Goal: Task Accomplishment & Management: Manage account settings

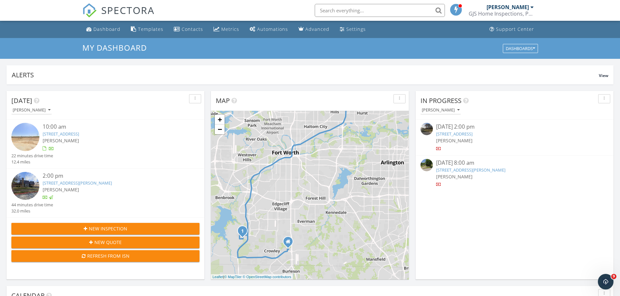
drag, startPoint x: 304, startPoint y: 210, endPoint x: 318, endPoint y: 185, distance: 28.3
click at [318, 185] on div "1 2 + − Crowley Plover Road, Old Granbury Road, Chisholm Trail Parkway North, A…" at bounding box center [310, 195] width 198 height 169
click at [219, 119] on link "+" at bounding box center [220, 120] width 10 height 10
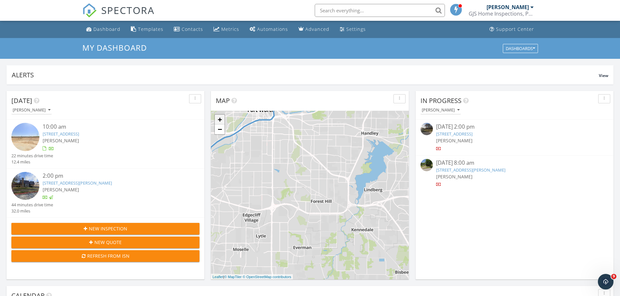
click at [219, 119] on link "+" at bounding box center [220, 120] width 10 height 10
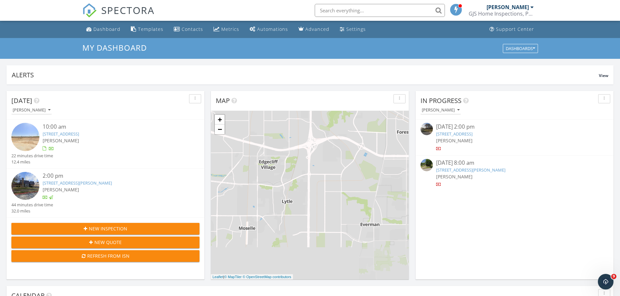
drag, startPoint x: 293, startPoint y: 225, endPoint x: 369, endPoint y: 147, distance: 108.8
click at [369, 147] on div "1 2 + − Crowley Plover Road, Old Granbury Road, Chisholm Trail Parkway North, A…" at bounding box center [310, 195] width 198 height 169
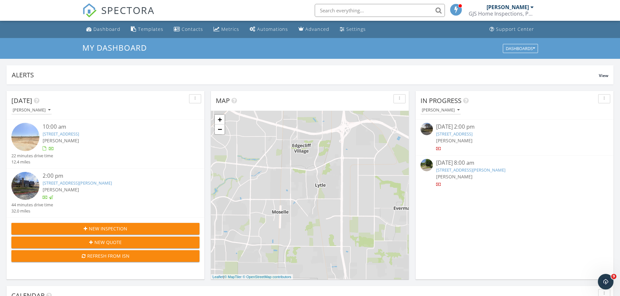
drag, startPoint x: 319, startPoint y: 214, endPoint x: 352, endPoint y: 196, distance: 37.3
click at [352, 196] on div "1 2 + − Crowley Plover Road, Old Granbury Road, Chisholm Trail Parkway North, A…" at bounding box center [310, 195] width 198 height 169
click at [219, 118] on link "+" at bounding box center [220, 120] width 10 height 10
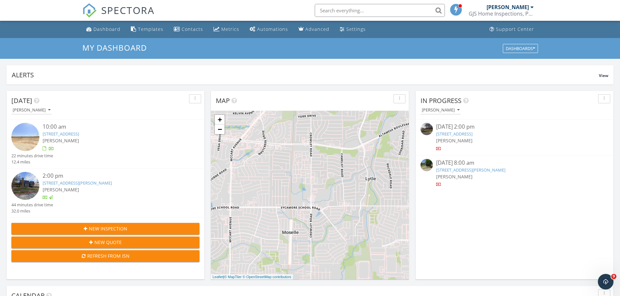
drag, startPoint x: 300, startPoint y: 153, endPoint x: 340, endPoint y: 155, distance: 40.4
click at [340, 155] on div "1 2 + − Crowley Plover Road, Old Granbury Road, Chisholm Trail Parkway North, A…" at bounding box center [310, 195] width 198 height 169
click at [218, 127] on link "−" at bounding box center [220, 130] width 10 height 10
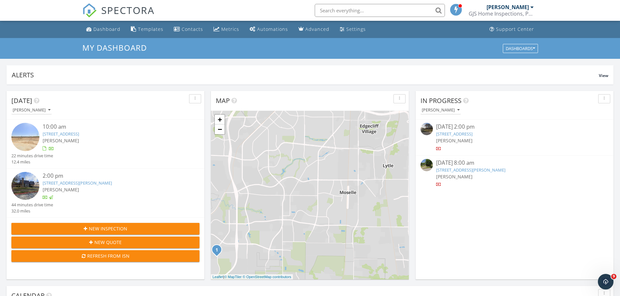
drag, startPoint x: 325, startPoint y: 178, endPoint x: 374, endPoint y: 155, distance: 54.0
click at [374, 155] on div "1 2 + − Crowley Plover Road, Old Granbury Road, Chisholm Trail Parkway North, A…" at bounding box center [310, 195] width 198 height 169
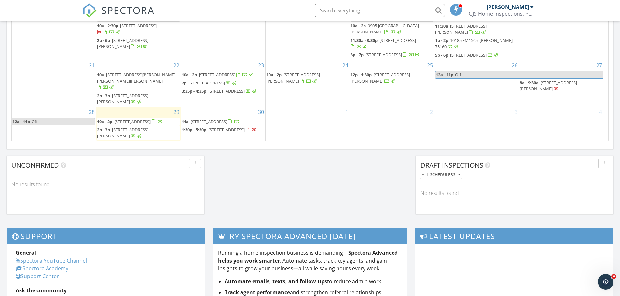
scroll to position [455, 0]
click at [226, 127] on span "1021 Villa Dr, Fort Worth 76120" at bounding box center [226, 130] width 36 height 6
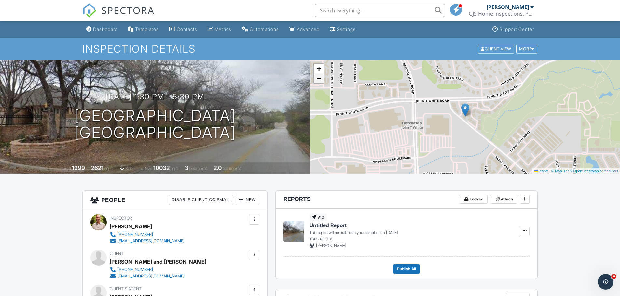
click at [320, 82] on span "−" at bounding box center [318, 78] width 4 height 8
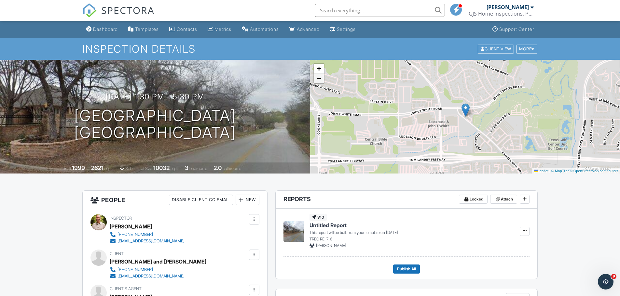
click at [320, 82] on span "−" at bounding box center [318, 78] width 4 height 8
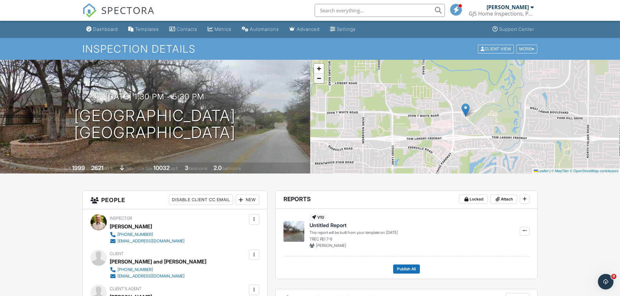
click at [320, 82] on span "−" at bounding box center [318, 78] width 4 height 8
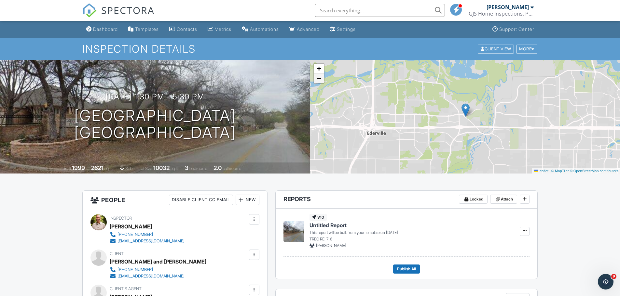
click at [320, 82] on span "−" at bounding box center [318, 78] width 4 height 8
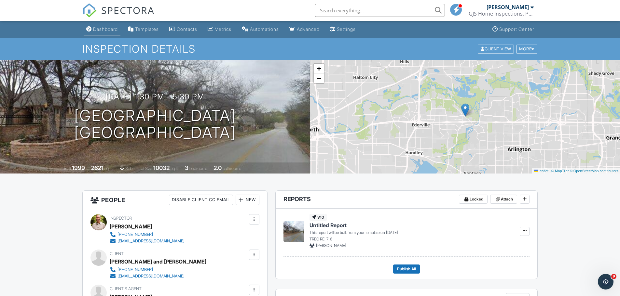
click at [108, 28] on div "Dashboard" at bounding box center [105, 29] width 25 height 6
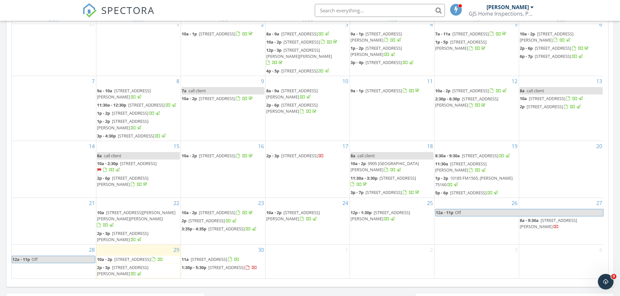
scroll to position [325, 0]
